Goal: Task Accomplishment & Management: Use online tool/utility

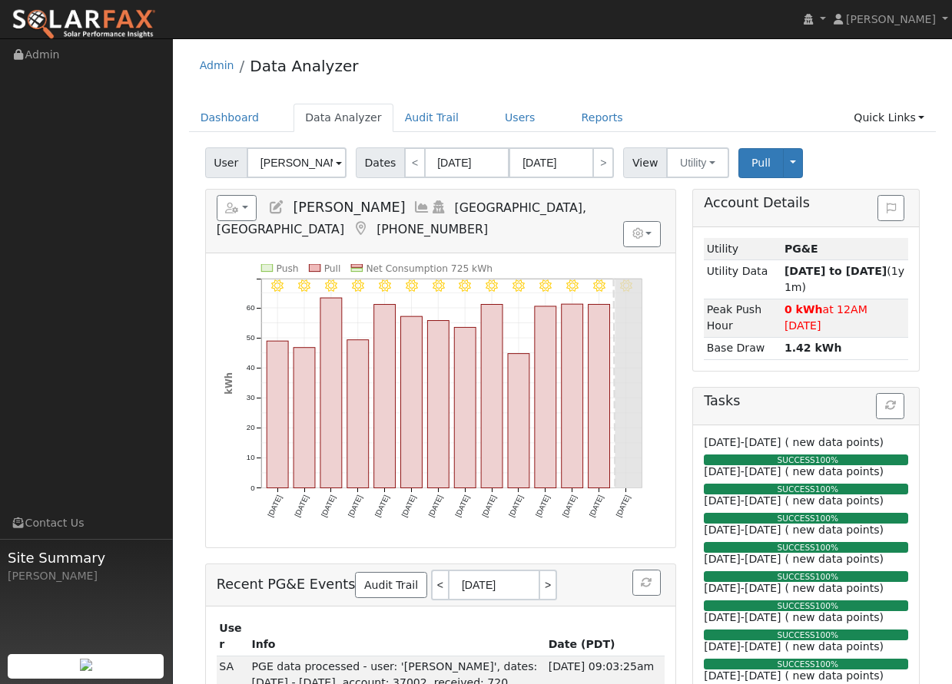
click at [695, 83] on div "Admin Data Analyzer" at bounding box center [562, 69] width 747 height 47
click at [592, 112] on link "Reports" at bounding box center [602, 118] width 65 height 28
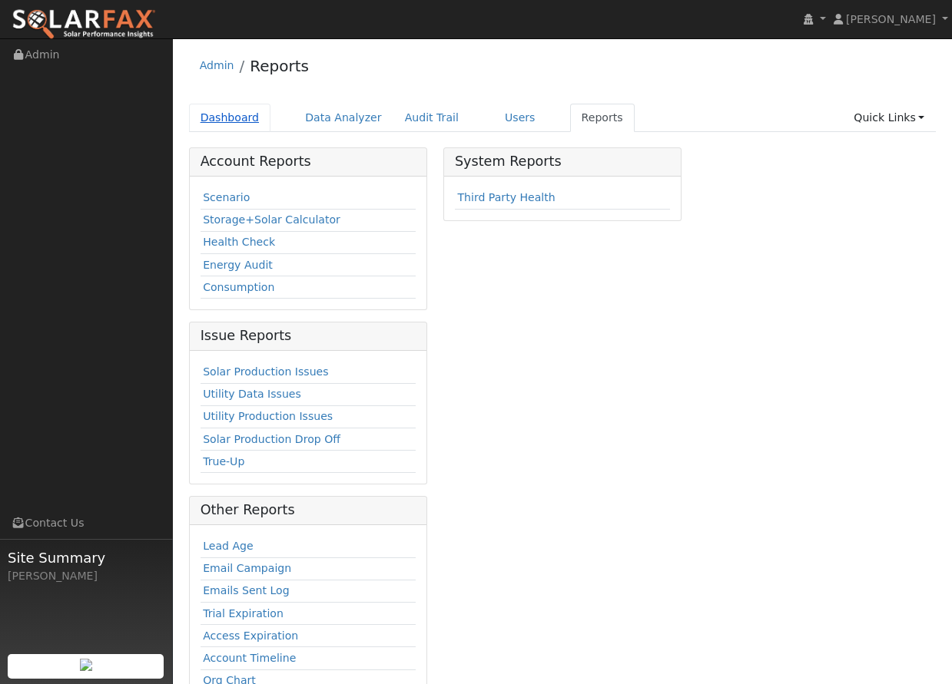
click at [223, 111] on link "Dashboard" at bounding box center [230, 118] width 82 height 28
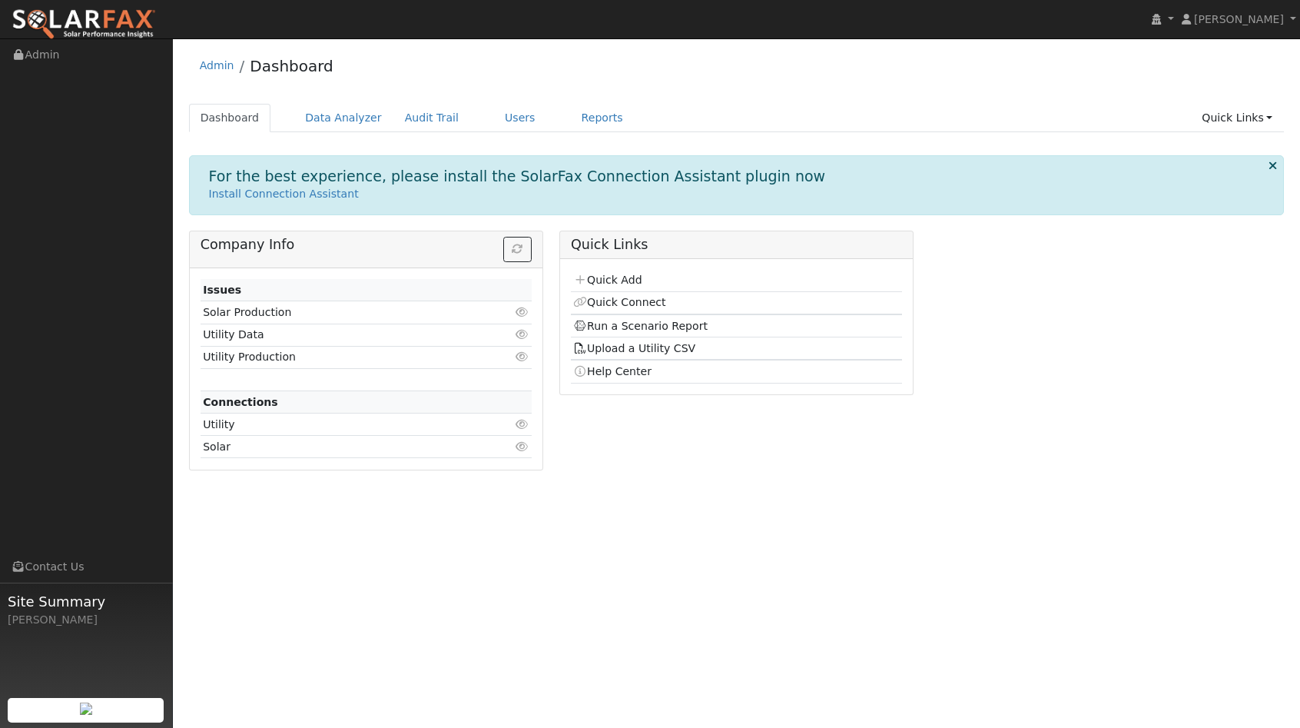
click at [744, 425] on div "Quick Links Quick Add Quick Connect Run a Scenario Report Upload a Utility CSV …" at bounding box center [736, 355] width 370 height 251
click at [502, 113] on link "Users" at bounding box center [520, 118] width 54 height 28
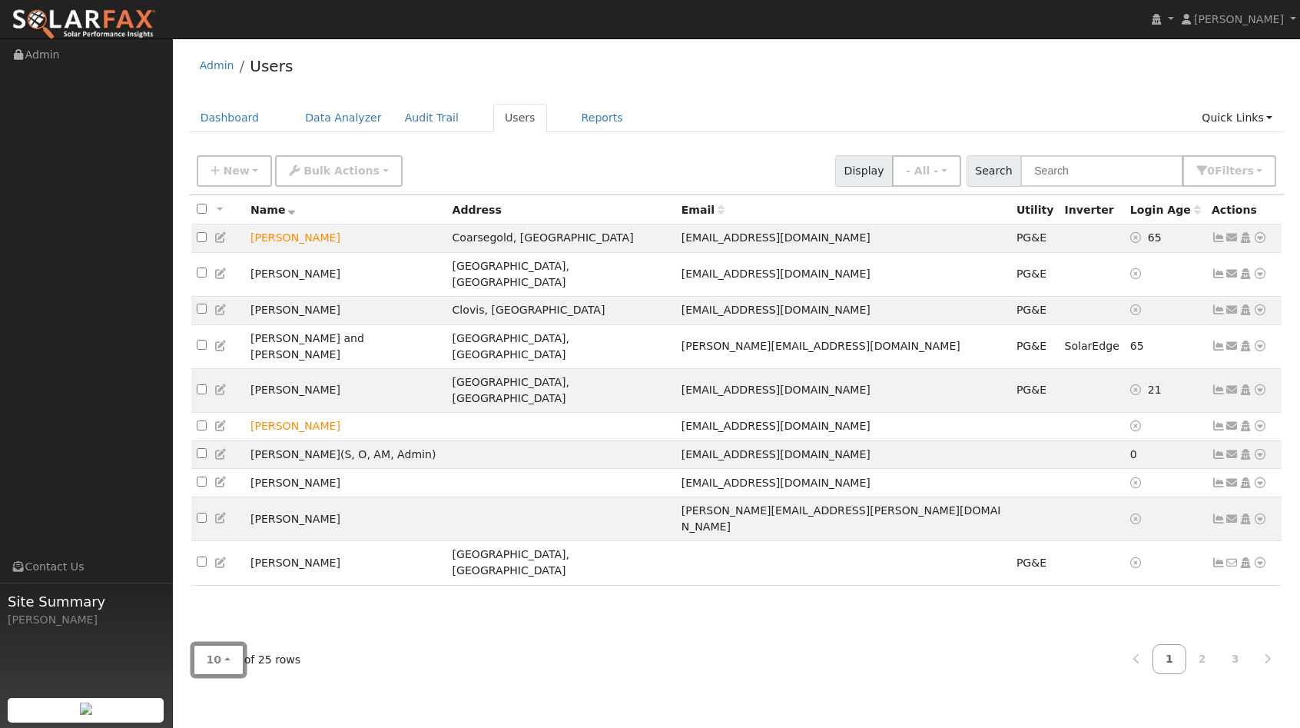
click at [227, 657] on button "10" at bounding box center [218, 659] width 51 height 31
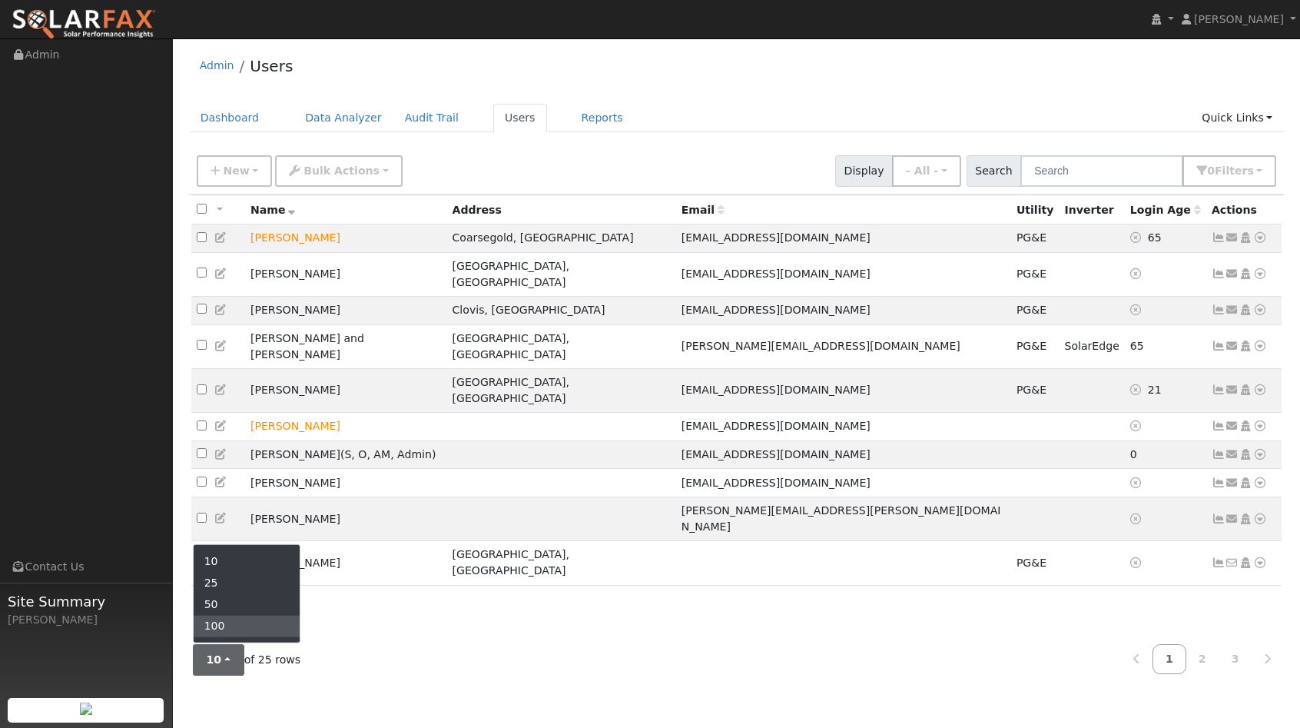
click at [233, 628] on link "100" at bounding box center [247, 626] width 107 height 22
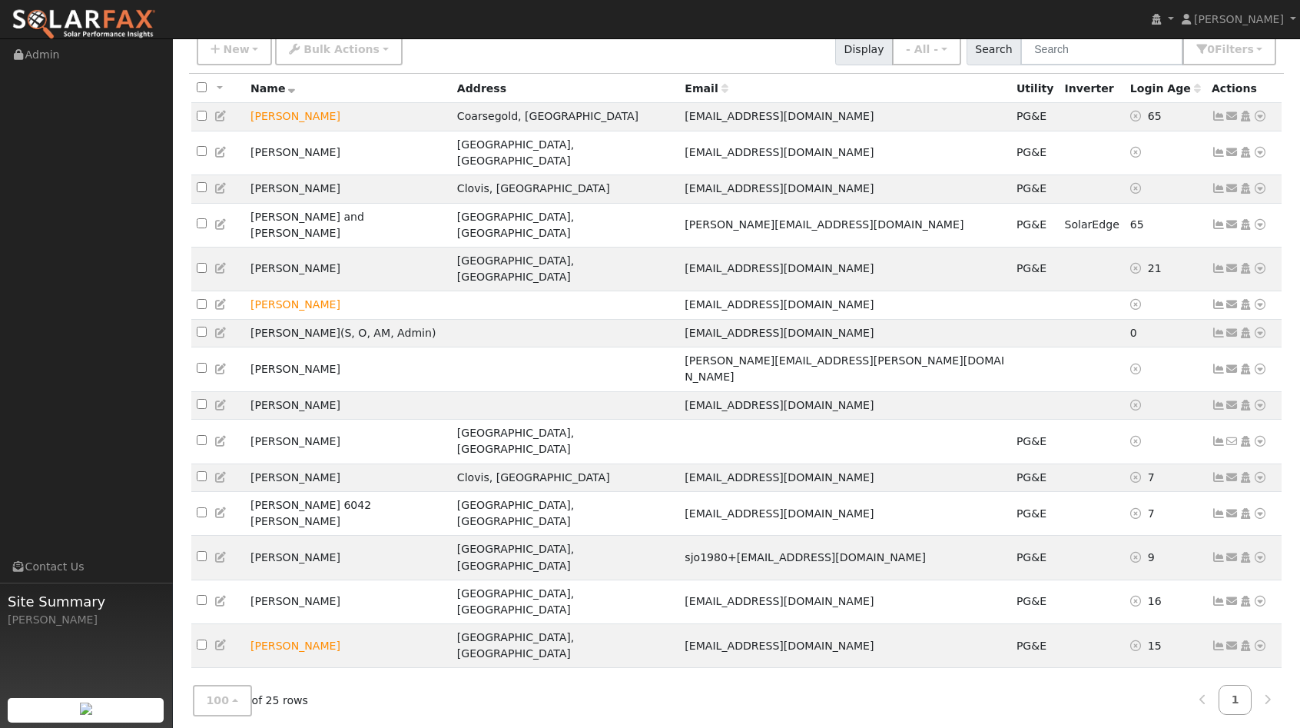
scroll to position [126, 0]
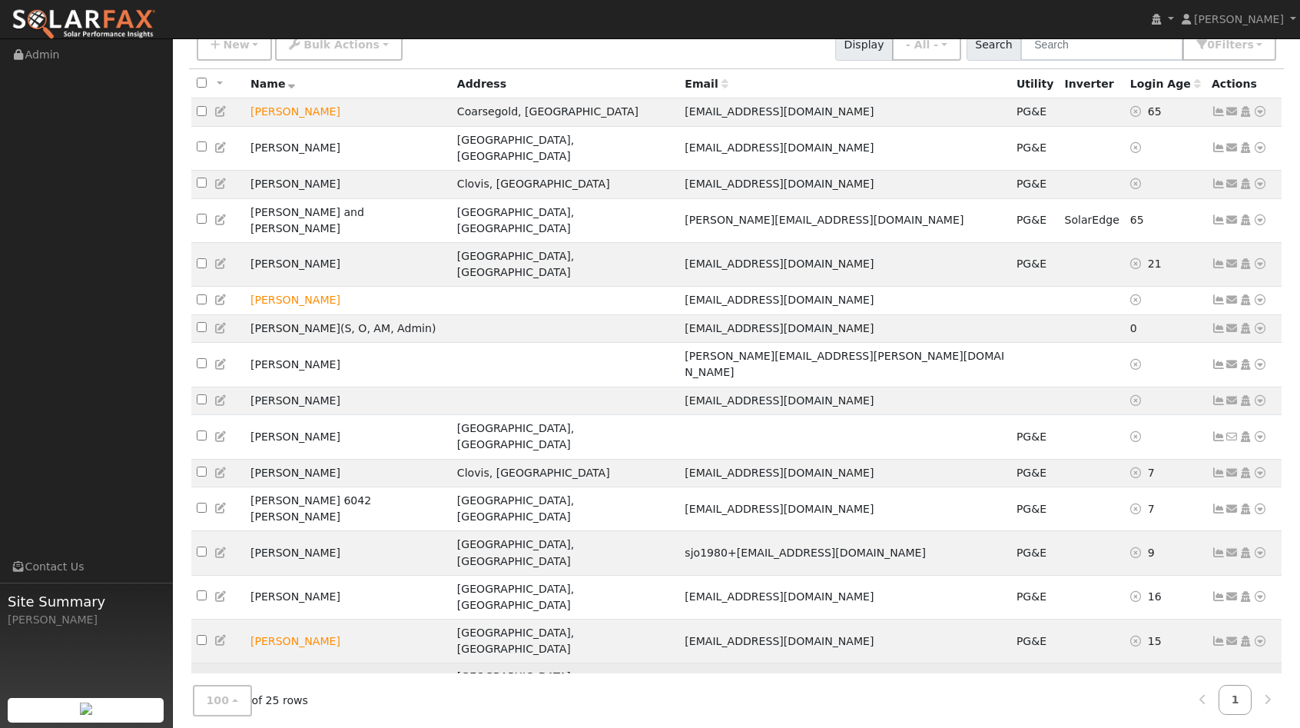
click at [1259, 679] on icon at bounding box center [1260, 684] width 14 height 11
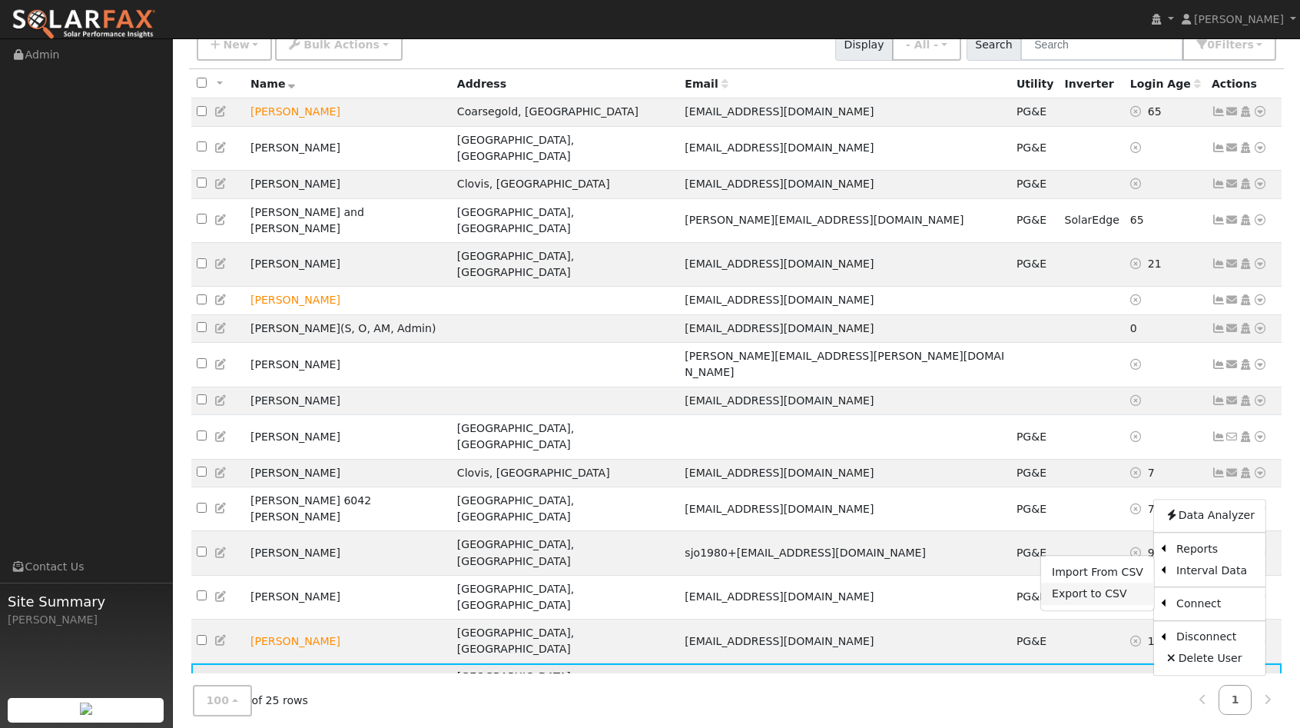
click at [1087, 583] on link "Export to CSV" at bounding box center [1097, 594] width 113 height 22
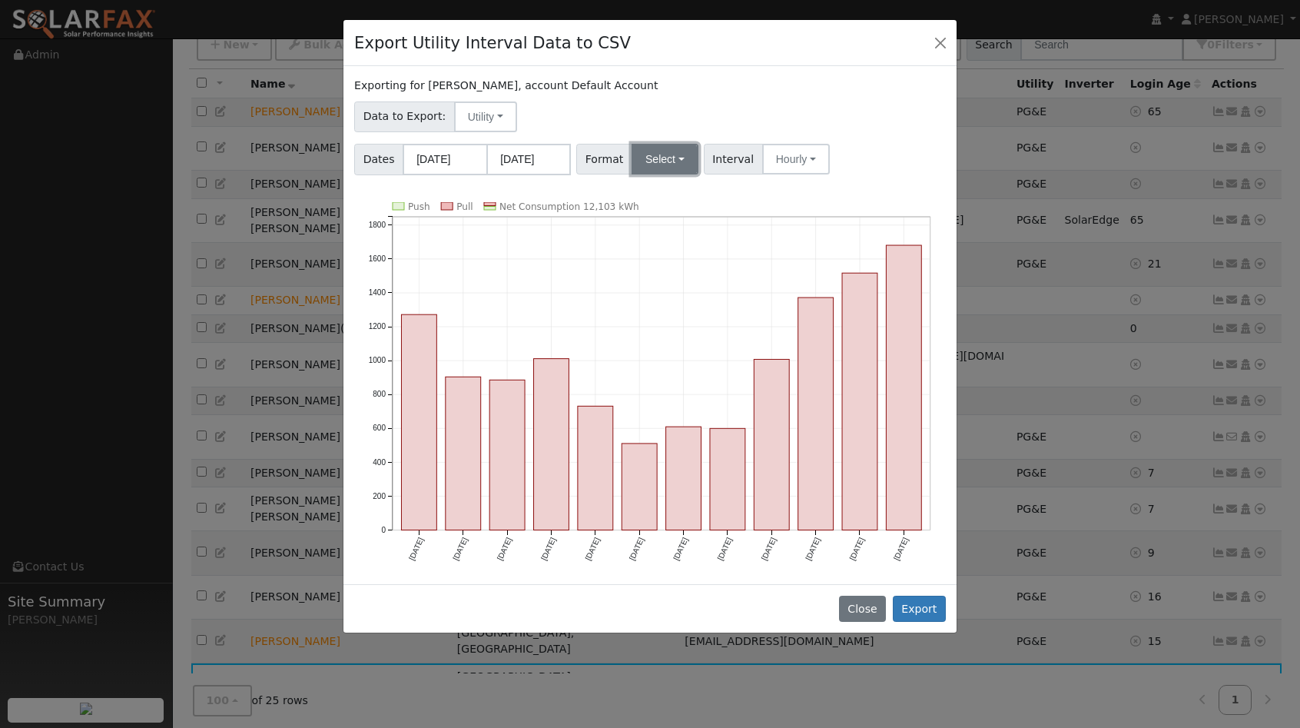
click at [667, 154] on button "Select" at bounding box center [664, 159] width 67 height 31
click at [677, 332] on link "OpenSolar" at bounding box center [684, 334] width 110 height 22
click at [920, 602] on button "Export" at bounding box center [919, 608] width 53 height 26
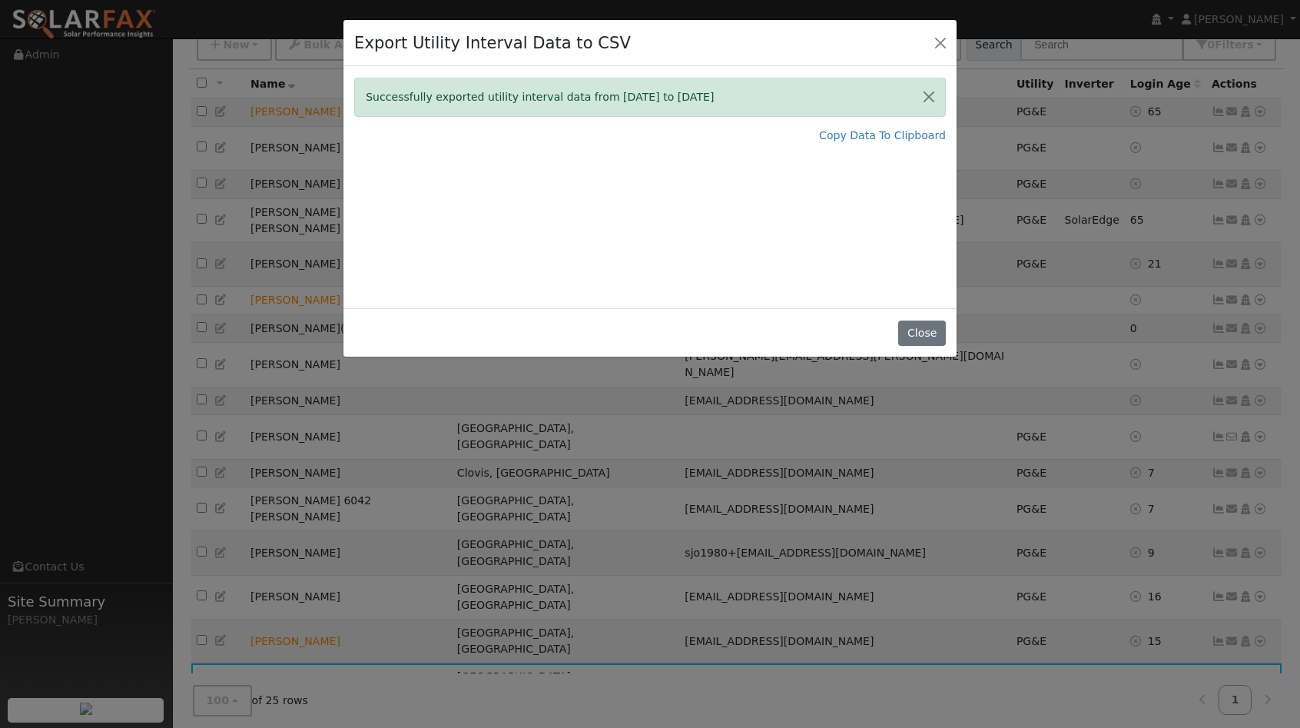
click at [750, 223] on div "Successfully exported utility interval data from 09/01/24 to 08/31/25 Copy Data…" at bounding box center [649, 187] width 613 height 242
click at [925, 330] on button "Close" at bounding box center [921, 333] width 47 height 26
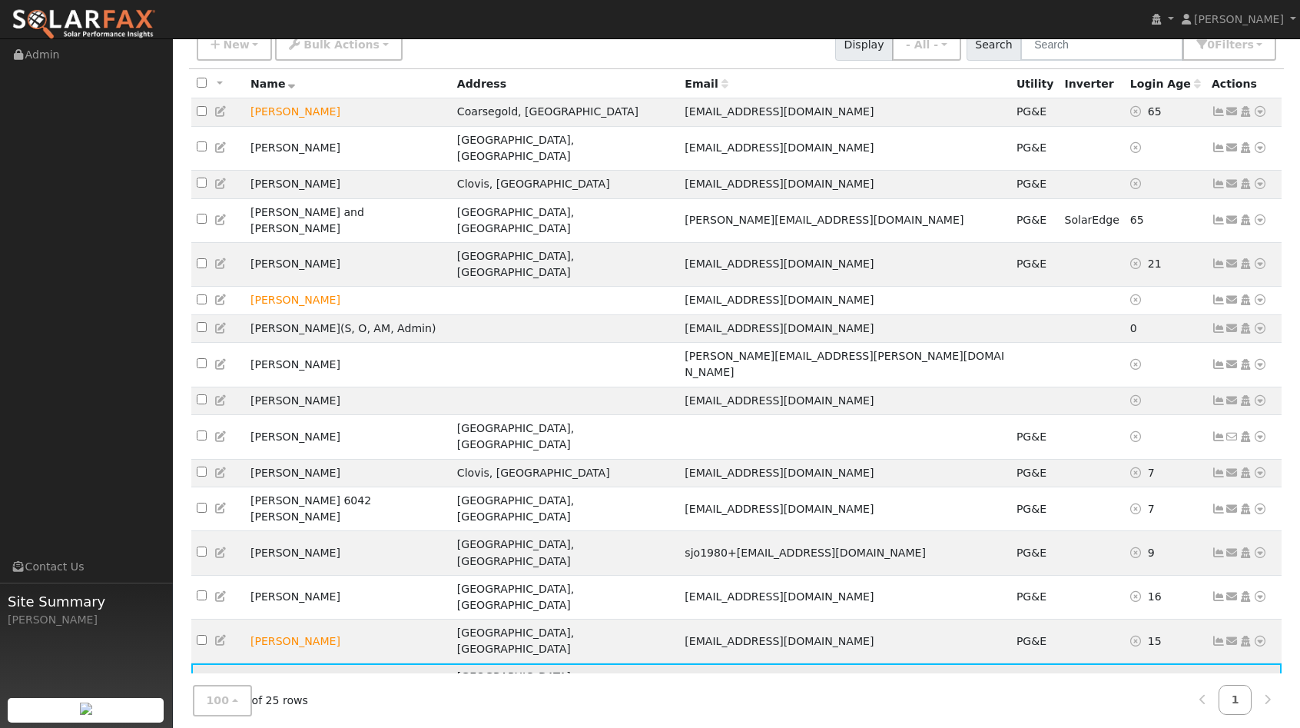
click at [1259, 679] on icon at bounding box center [1260, 684] width 14 height 11
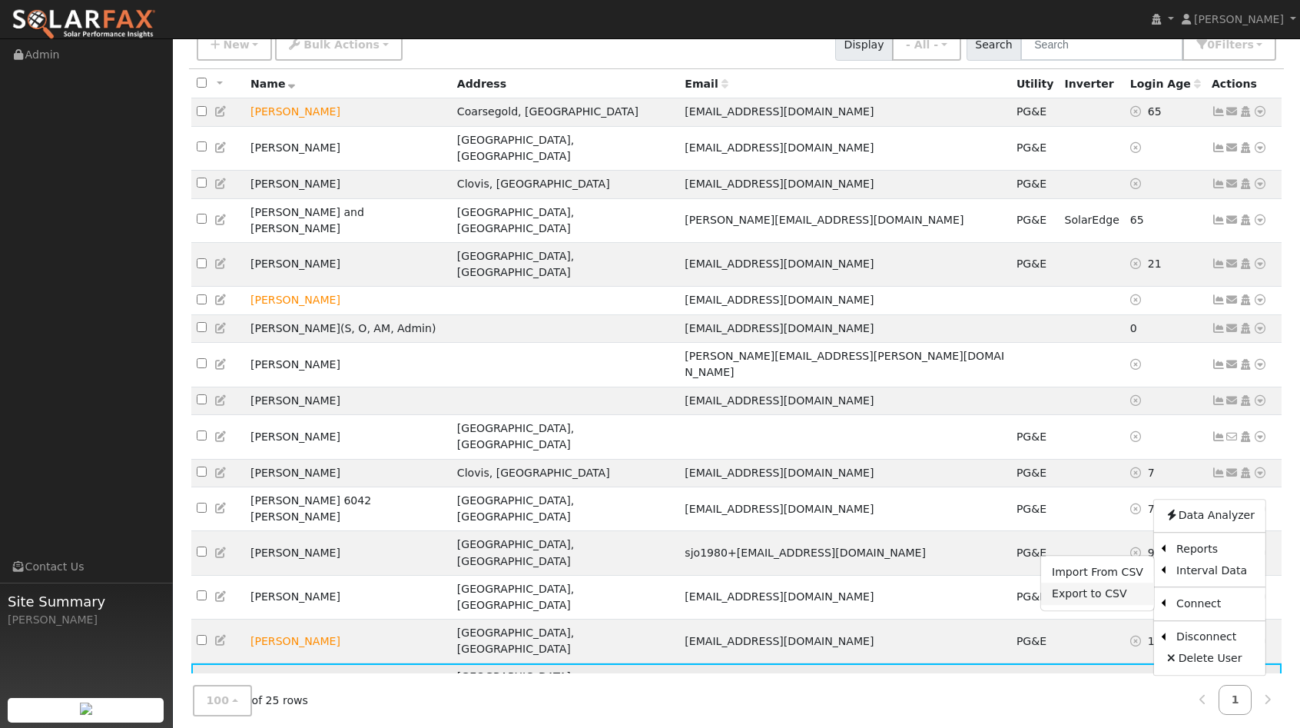
click at [1089, 583] on link "Export to CSV" at bounding box center [1097, 594] width 113 height 22
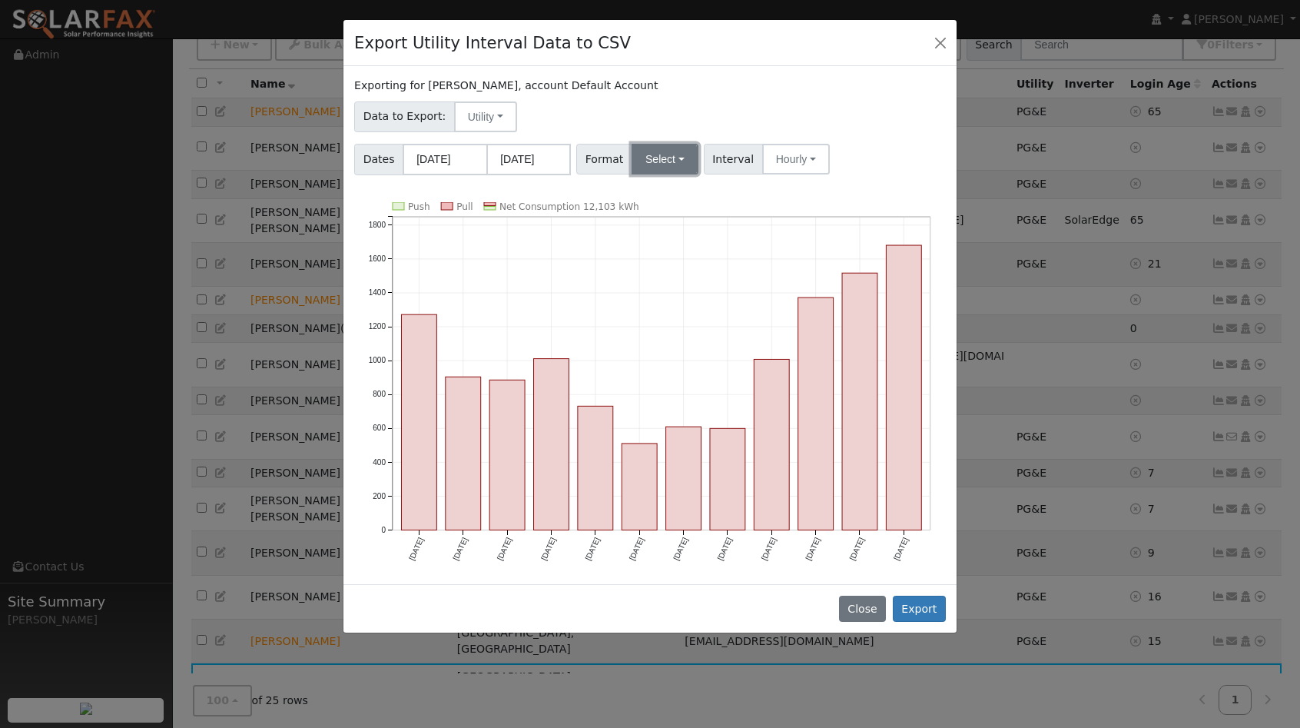
click at [655, 164] on button "Select" at bounding box center [664, 159] width 67 height 31
click at [675, 285] on link "Aurora" at bounding box center [684, 291] width 110 height 22
click at [917, 605] on button "Export" at bounding box center [919, 608] width 53 height 26
